Goal: Information Seeking & Learning: Learn about a topic

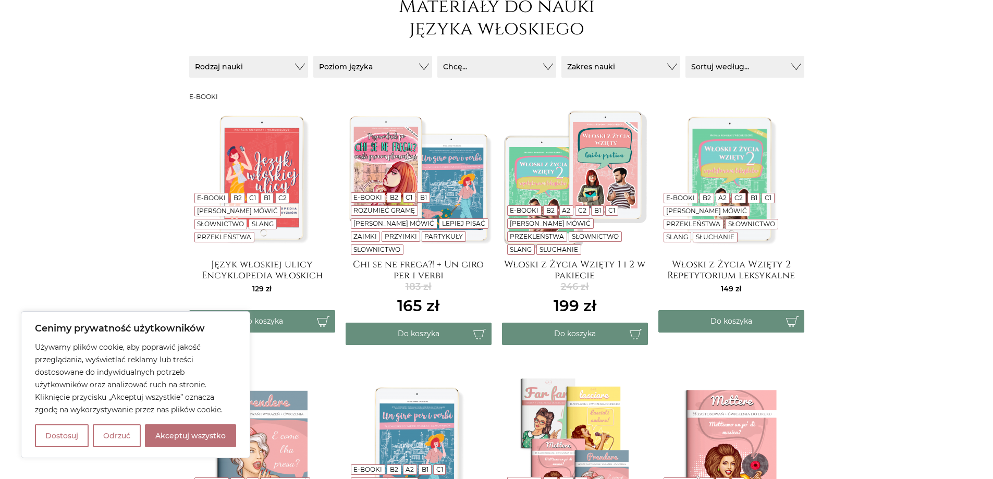
click at [233, 202] on link "B2" at bounding box center [237, 198] width 8 height 8
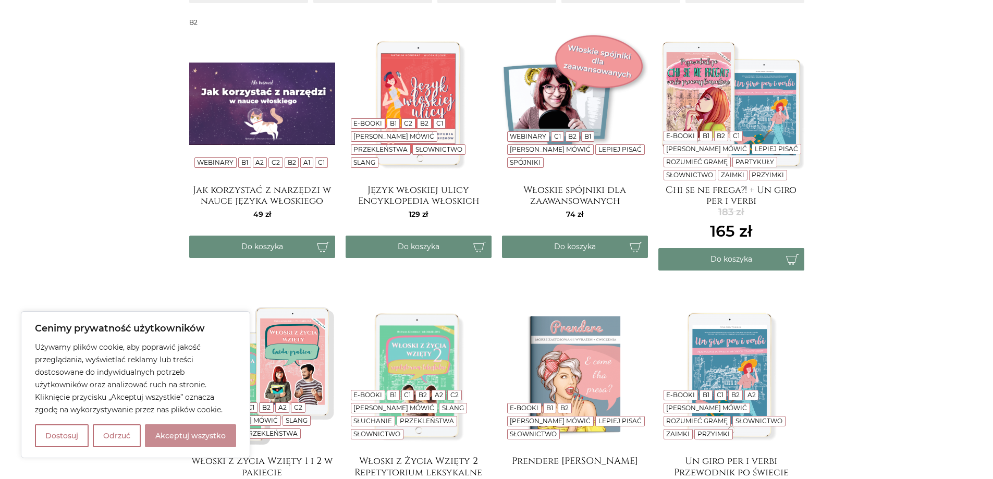
click at [186, 441] on button "Akceptuj wszystko" at bounding box center [190, 435] width 91 height 23
checkbox input "true"
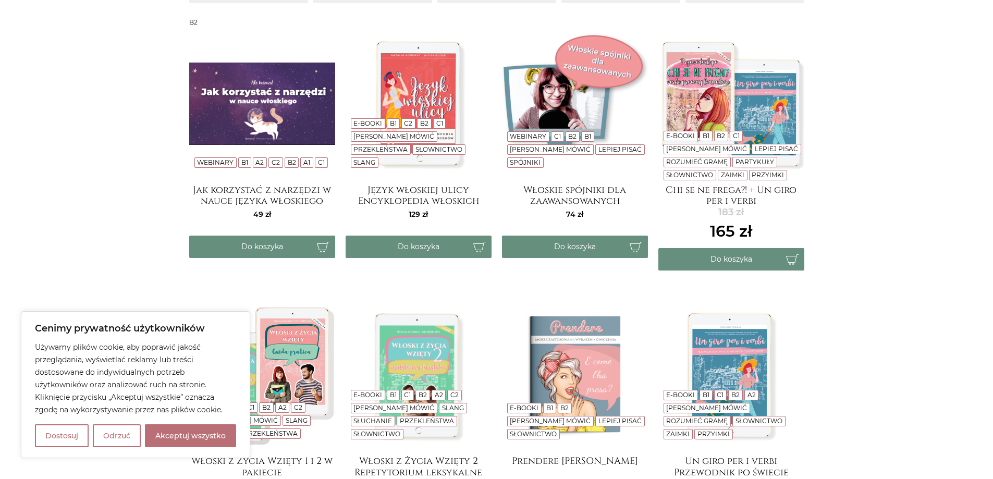
checkbox input "true"
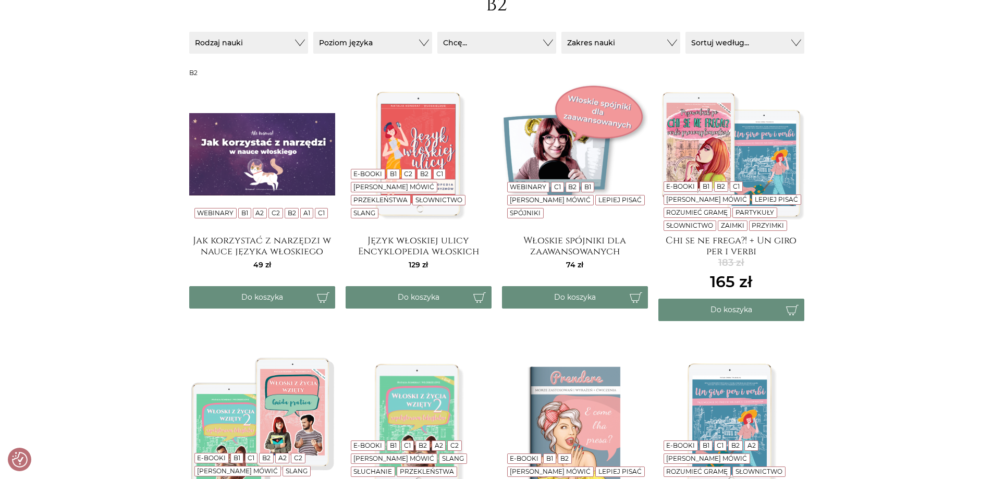
scroll to position [156, 0]
